Goal: Transaction & Acquisition: Purchase product/service

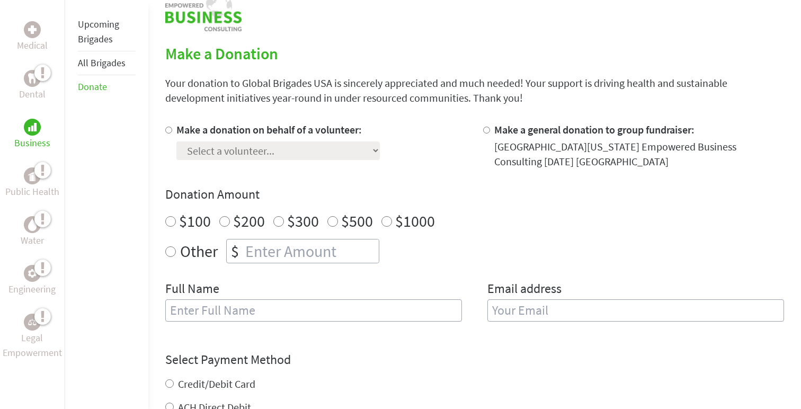
scroll to position [213, 0]
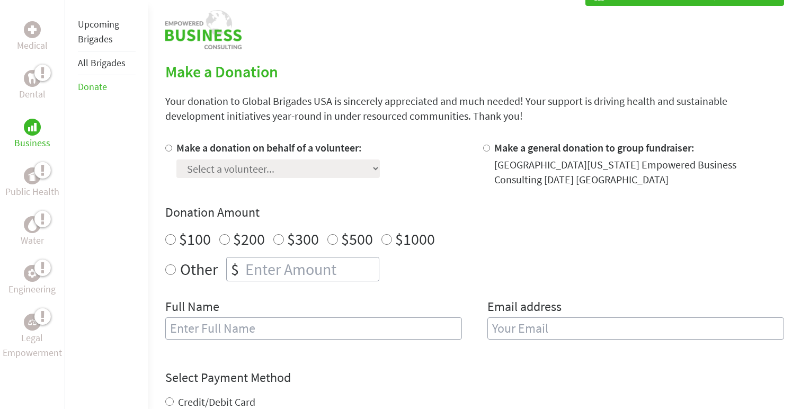
click at [543, 224] on div "Donation Amount $100 $200 $300 $500 $1000 Other $" at bounding box center [474, 242] width 619 height 77
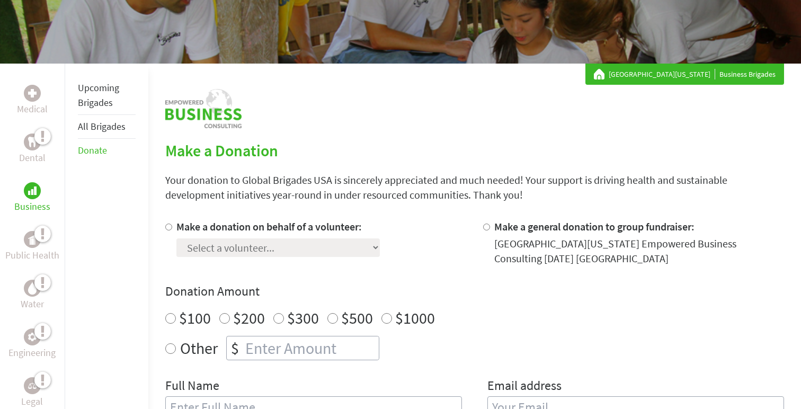
scroll to position [127, 0]
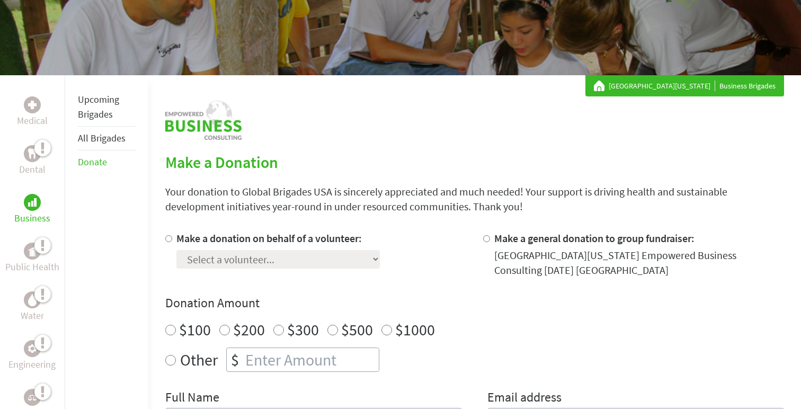
scroll to position [0, 0]
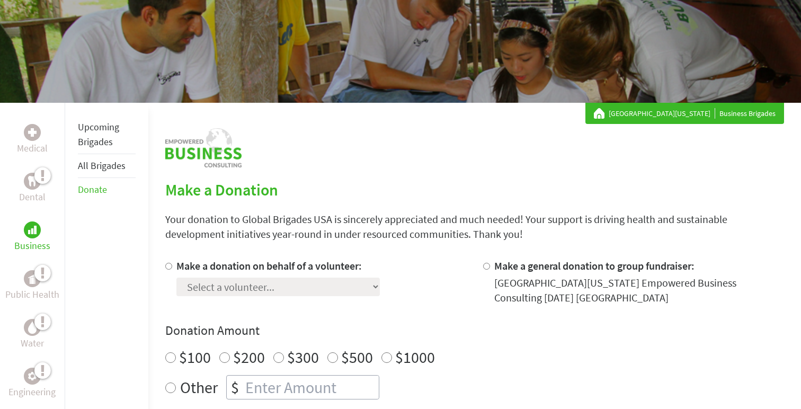
scroll to position [88, 0]
